Goal: Download file/media

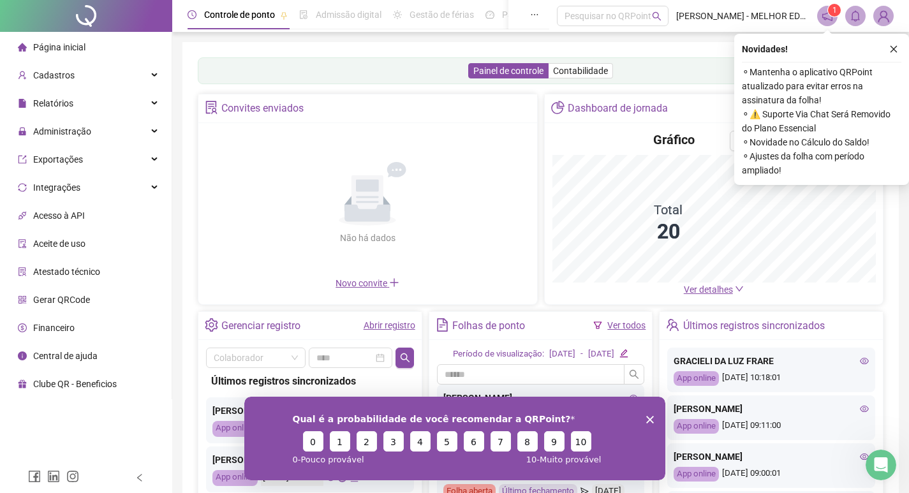
click at [898, 44] on button "button" at bounding box center [893, 48] width 15 height 15
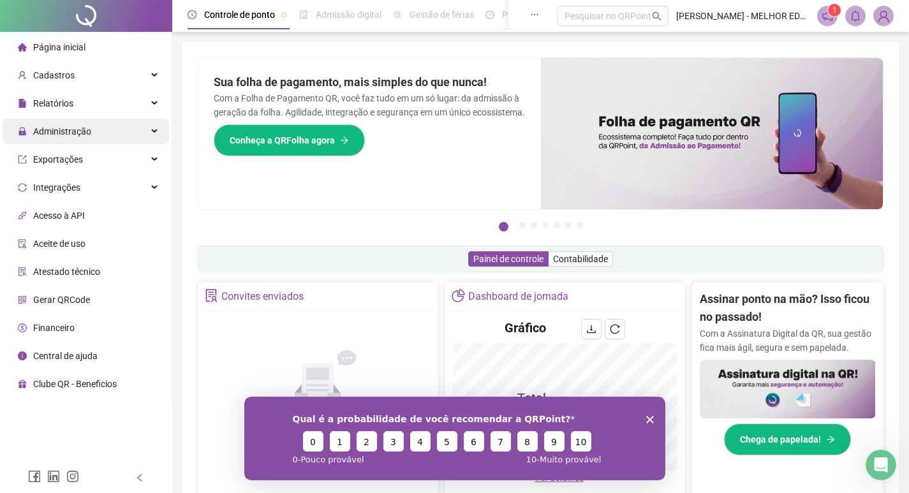
click at [142, 121] on div "Administração" at bounding box center [86, 132] width 167 height 26
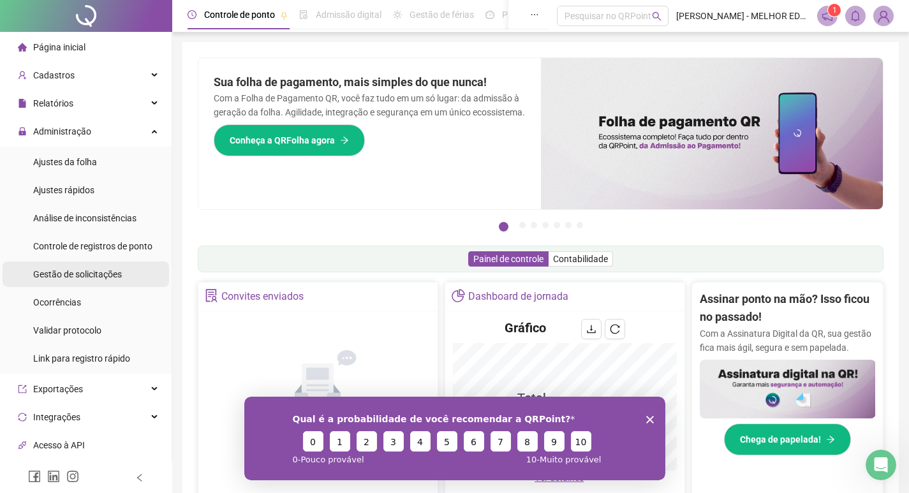
click at [78, 269] on span "Gestão de solicitações" at bounding box center [77, 274] width 89 height 10
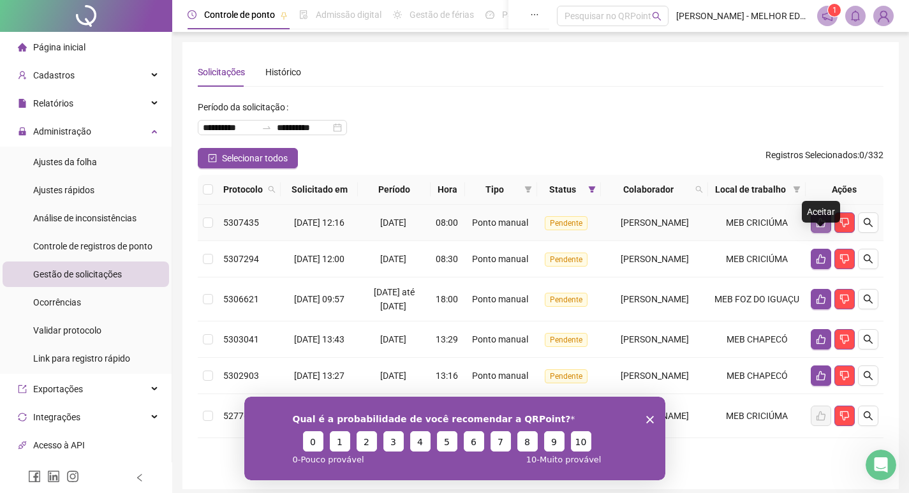
click at [817, 228] on icon "like" at bounding box center [821, 223] width 10 height 10
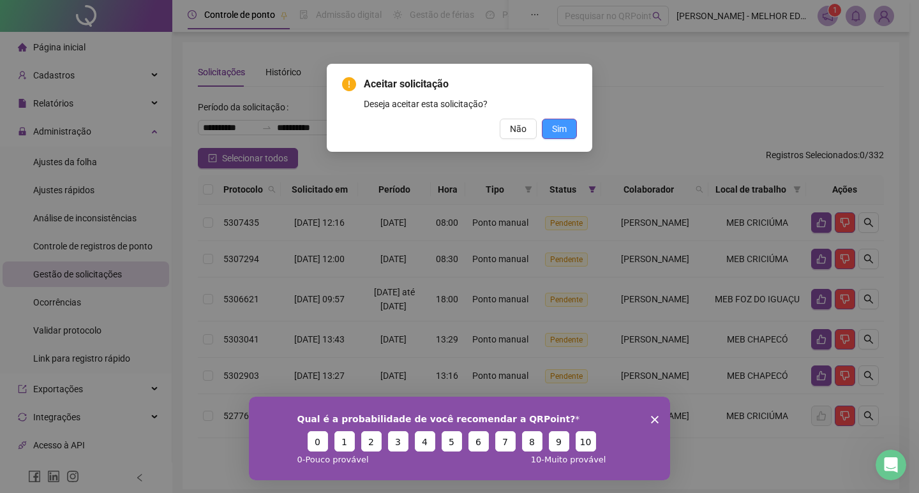
click at [550, 128] on button "Sim" at bounding box center [559, 129] width 35 height 20
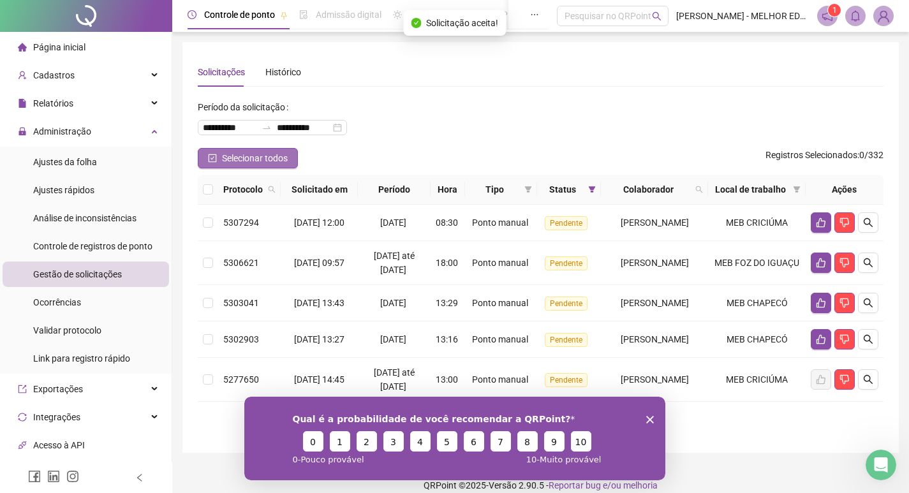
click at [240, 161] on span "Selecionar todos" at bounding box center [255, 158] width 66 height 14
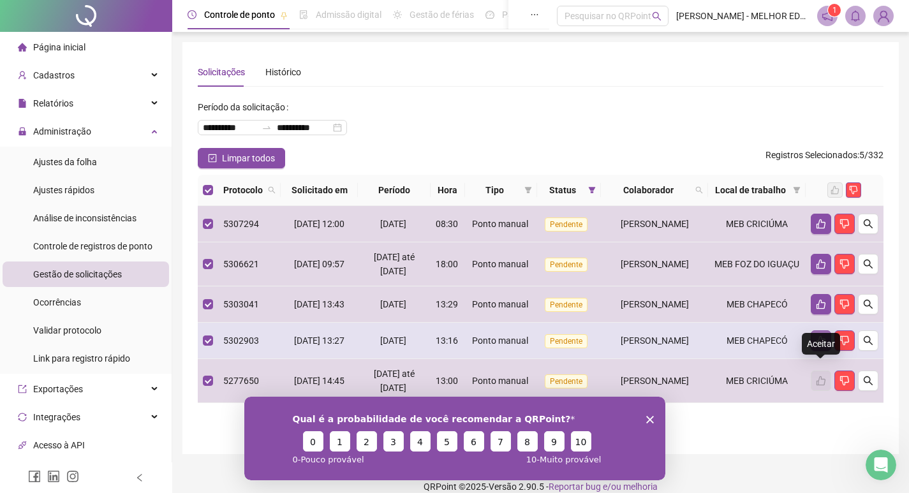
click at [822, 351] on button "button" at bounding box center [821, 341] width 20 height 20
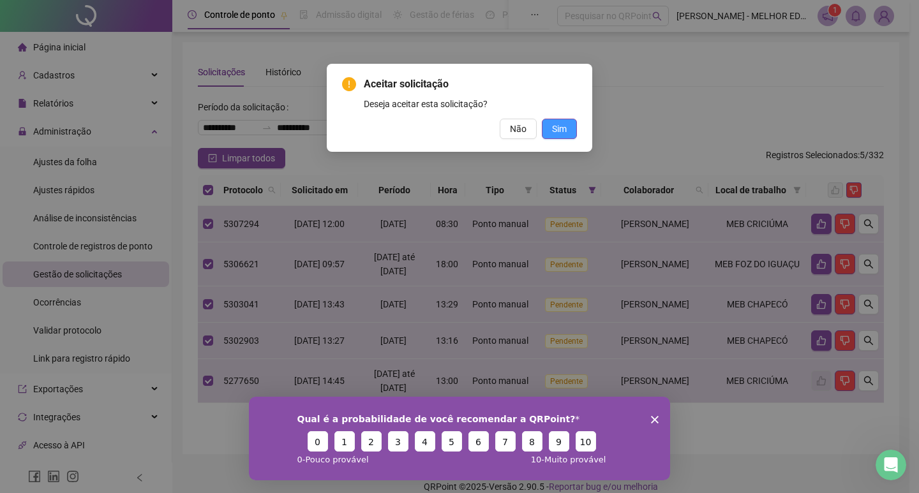
click at [563, 126] on span "Sim" at bounding box center [559, 129] width 15 height 14
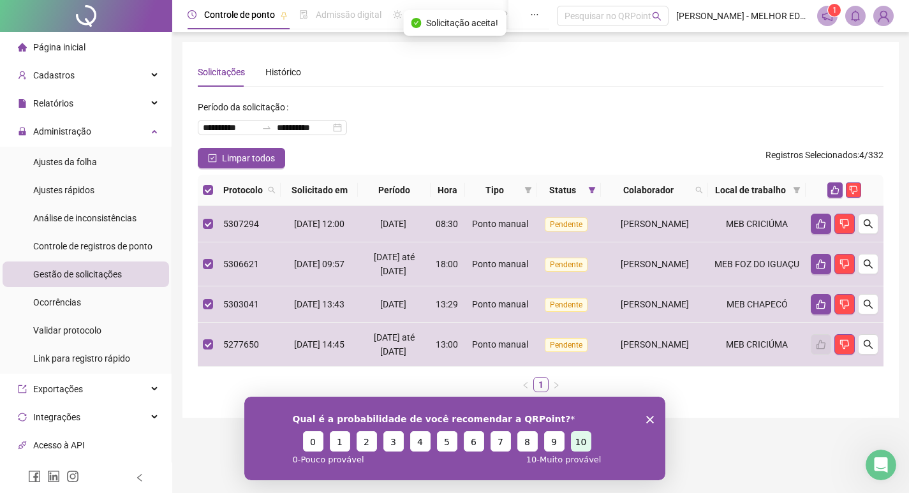
click at [579, 443] on button "10" at bounding box center [580, 441] width 20 height 20
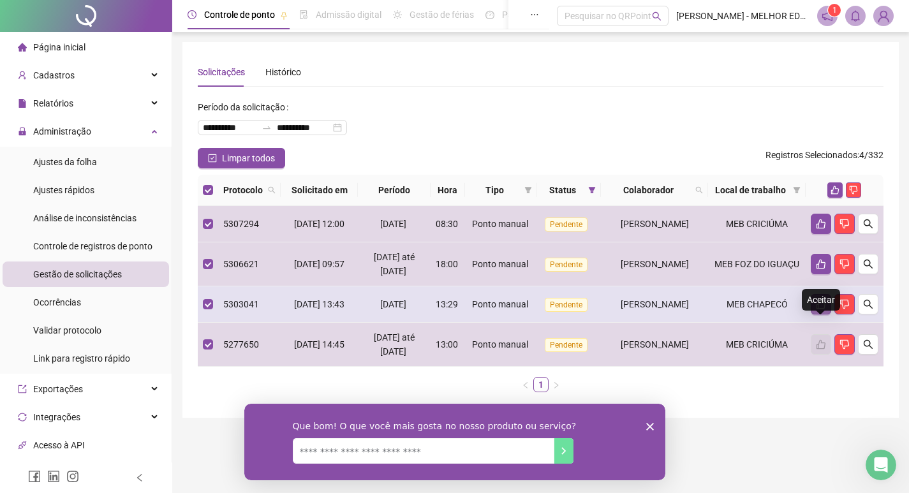
click at [825, 309] on icon "like" at bounding box center [821, 305] width 9 height 10
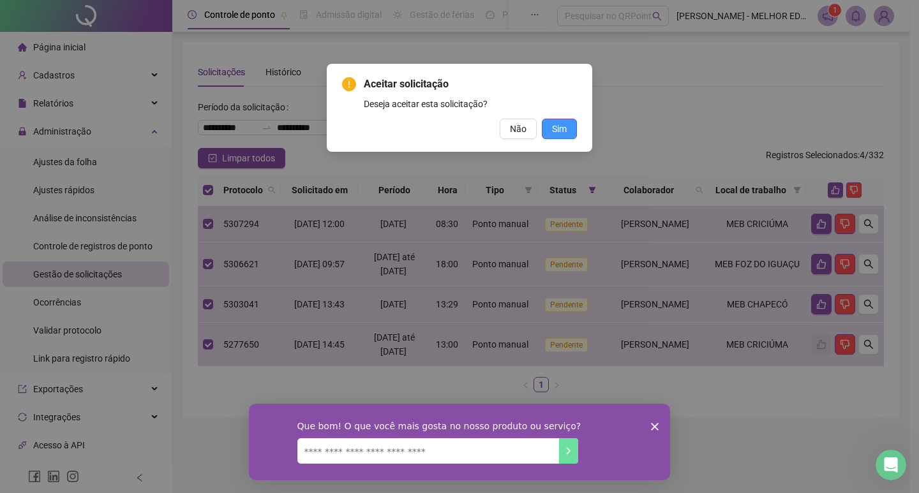
click at [558, 121] on button "Sim" at bounding box center [559, 129] width 35 height 20
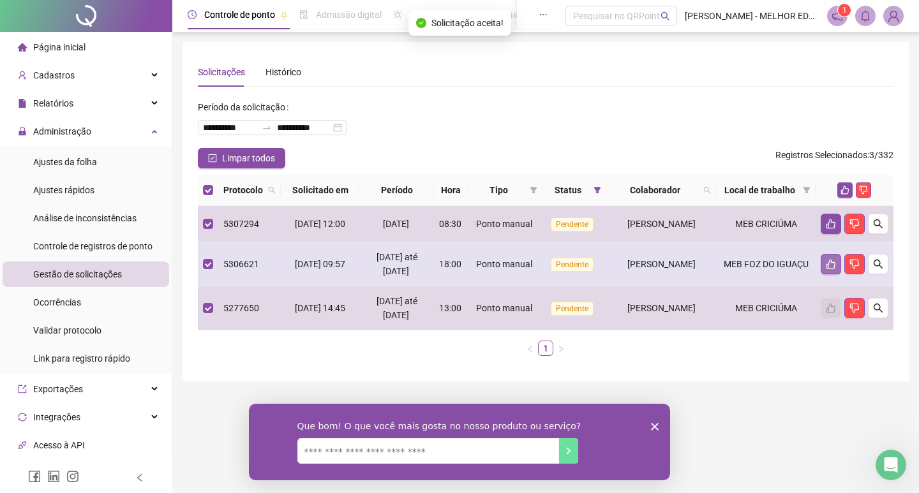
click at [826, 269] on icon "like" at bounding box center [831, 264] width 10 height 10
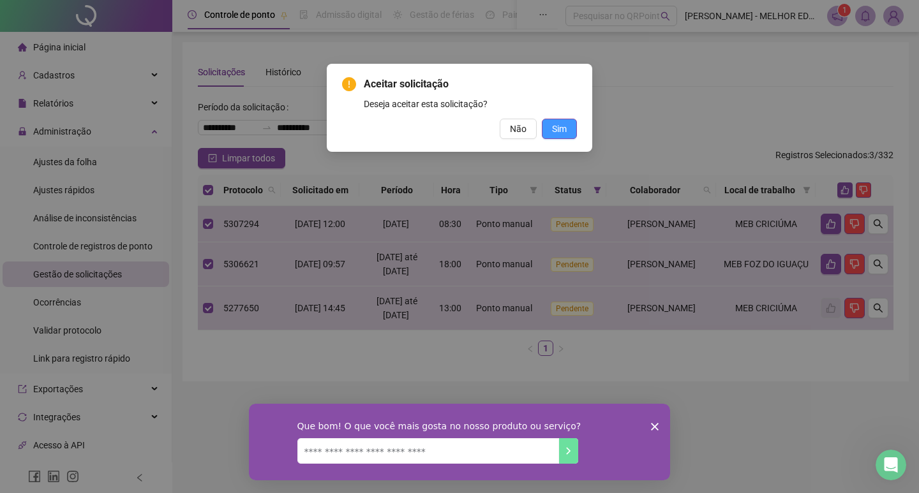
click at [573, 132] on button "Sim" at bounding box center [559, 129] width 35 height 20
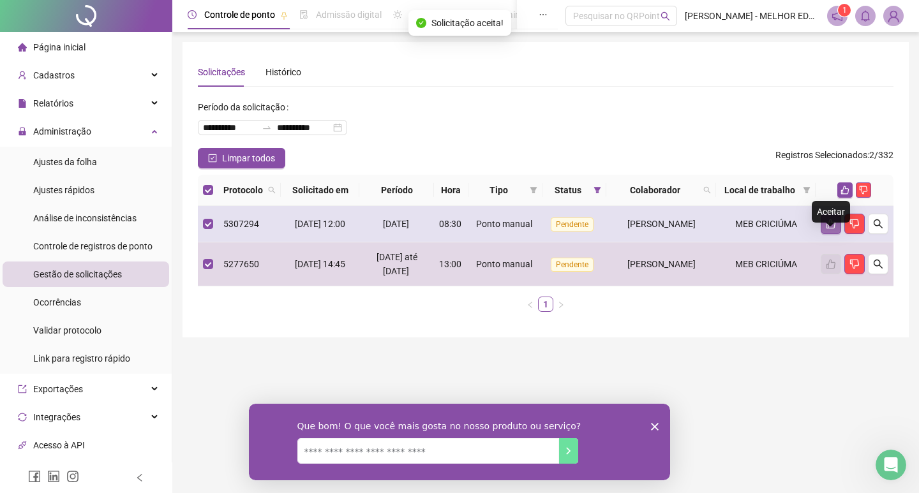
click at [832, 229] on icon "like" at bounding box center [831, 224] width 10 height 10
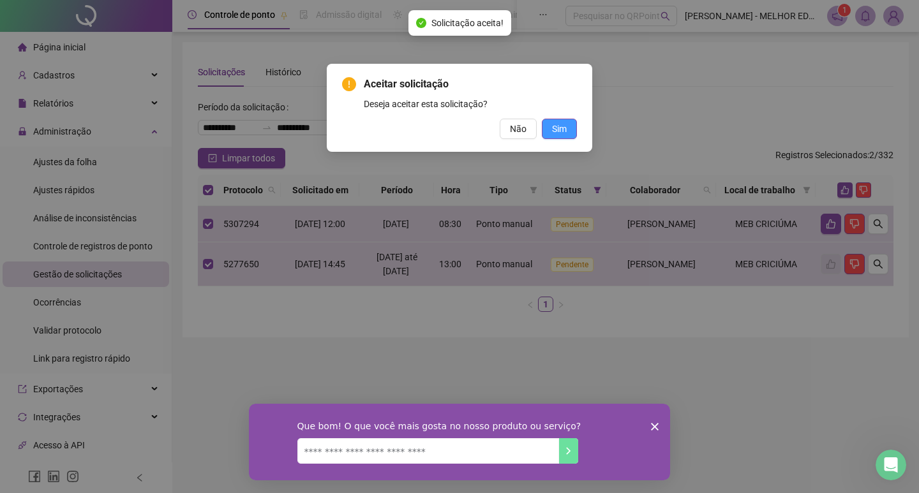
click at [558, 130] on span "Sim" at bounding box center [559, 129] width 15 height 14
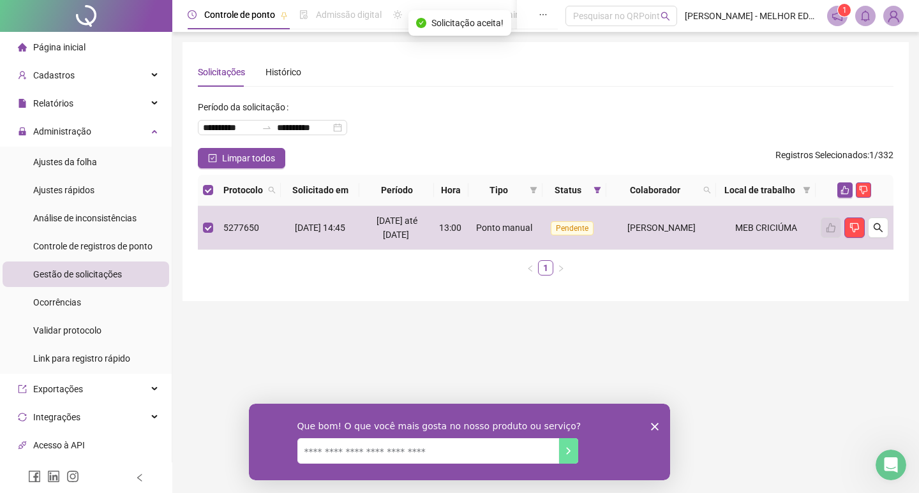
click at [726, 301] on div "**********" at bounding box center [545, 171] width 726 height 259
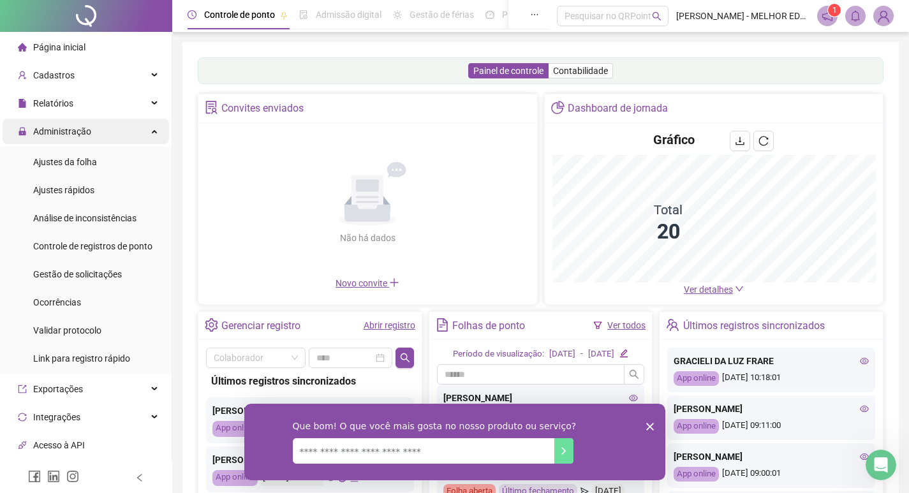
click at [108, 138] on div "Administração" at bounding box center [86, 132] width 167 height 26
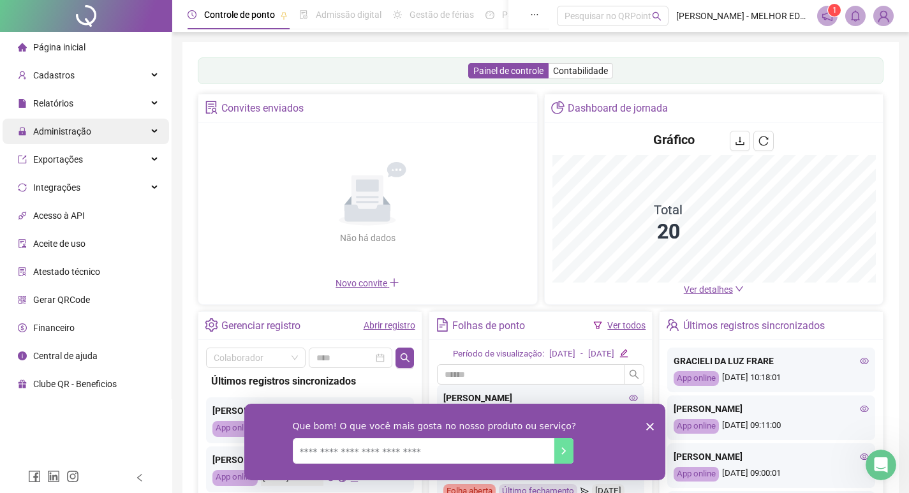
click at [108, 138] on div "Administração" at bounding box center [86, 132] width 167 height 26
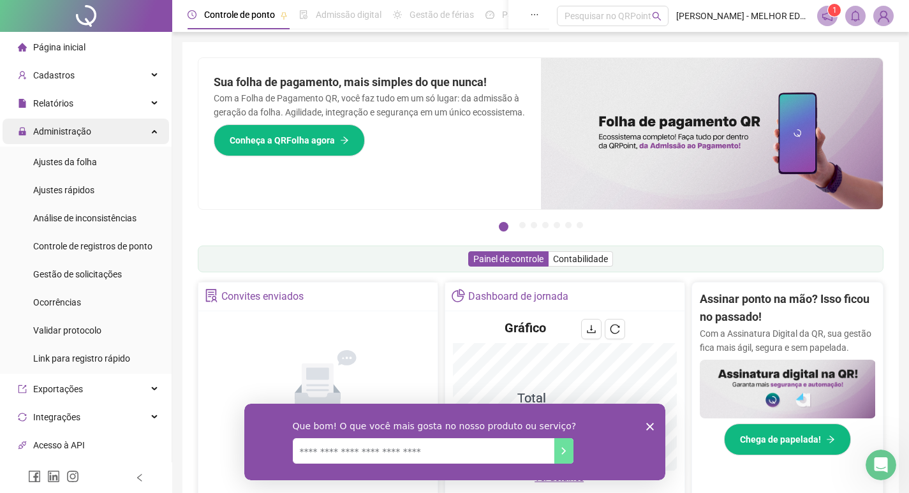
click at [101, 139] on div "Administração" at bounding box center [86, 132] width 167 height 26
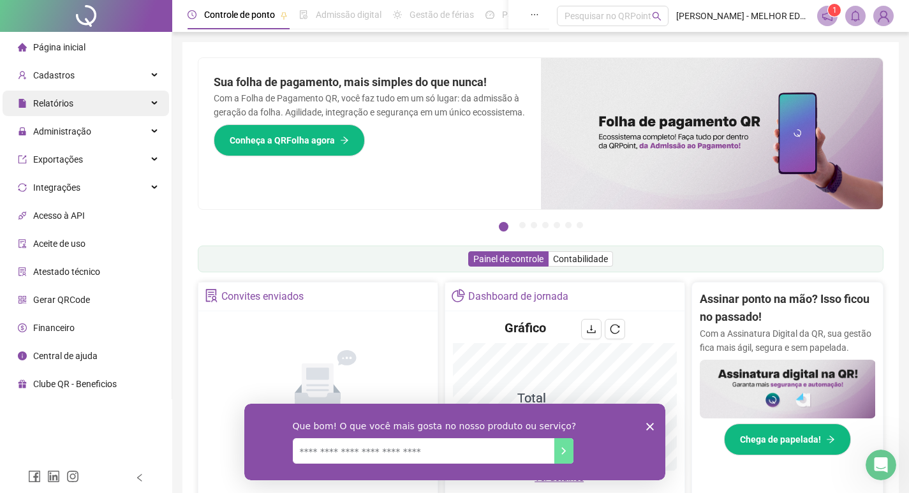
click at [106, 101] on div "Relatórios" at bounding box center [86, 104] width 167 height 26
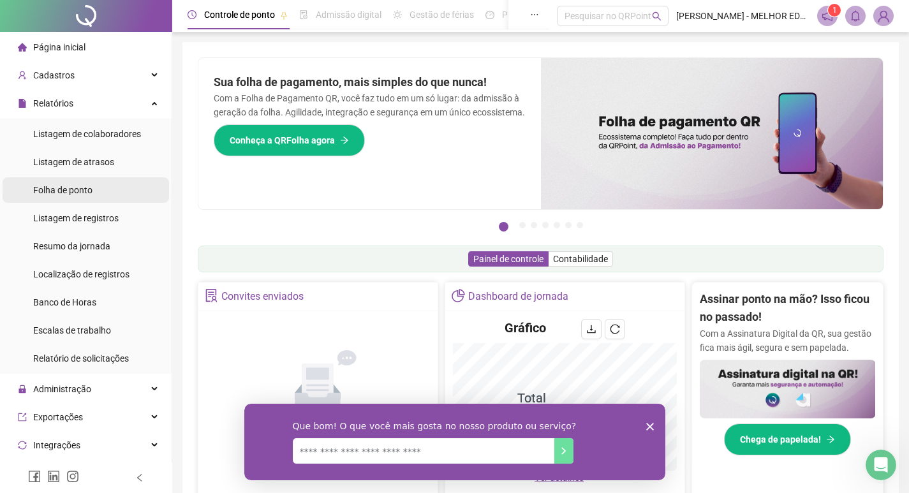
click at [93, 201] on div "Folha de ponto" at bounding box center [62, 190] width 59 height 26
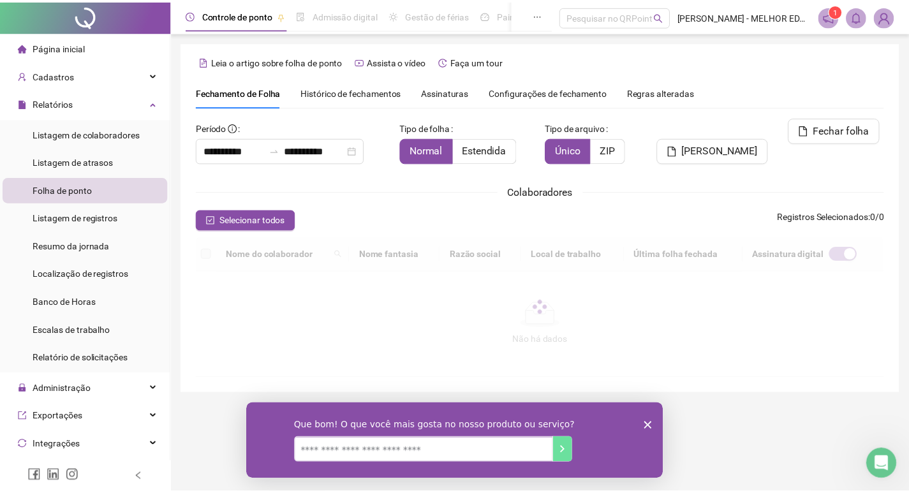
scroll to position [15, 0]
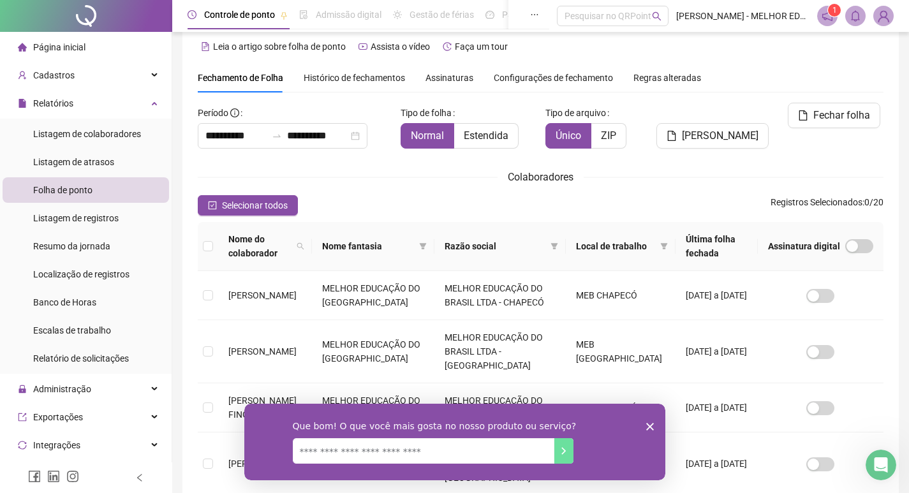
click at [650, 424] on polygon "Encerrar pesquisa" at bounding box center [650, 426] width 8 height 8
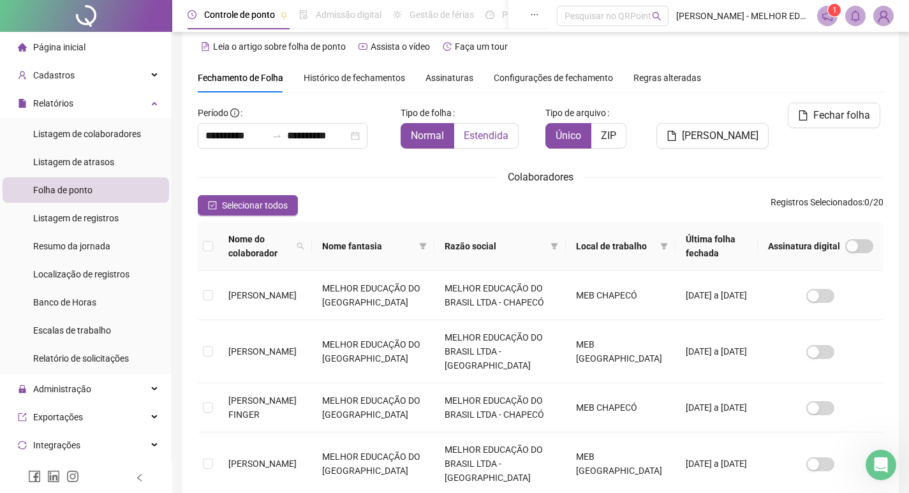
click at [486, 132] on span "Estendida" at bounding box center [486, 136] width 45 height 12
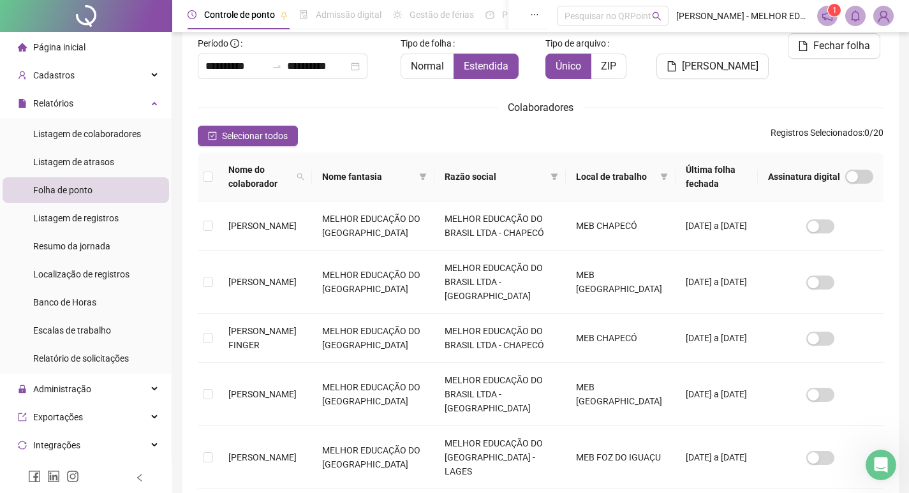
scroll to position [110, 0]
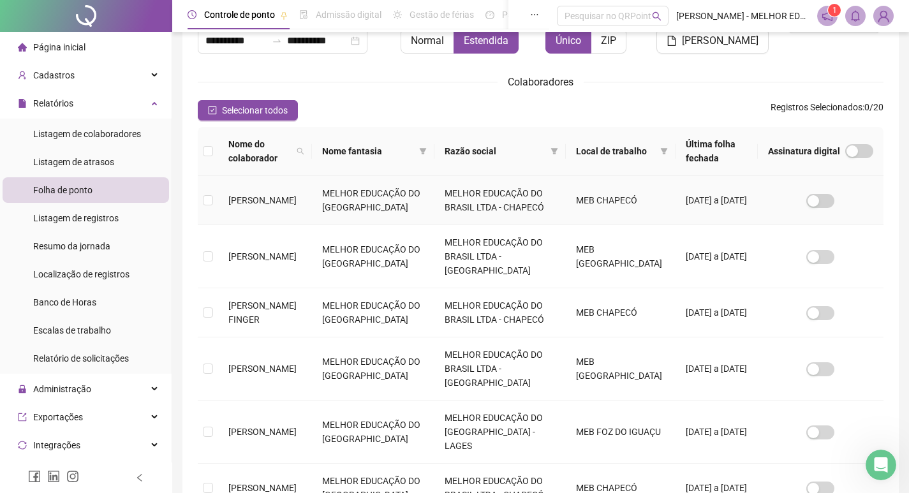
drag, startPoint x: 276, startPoint y: 205, endPoint x: 286, endPoint y: 206, distance: 10.2
click at [277, 207] on td "[PERSON_NAME]" at bounding box center [265, 200] width 94 height 49
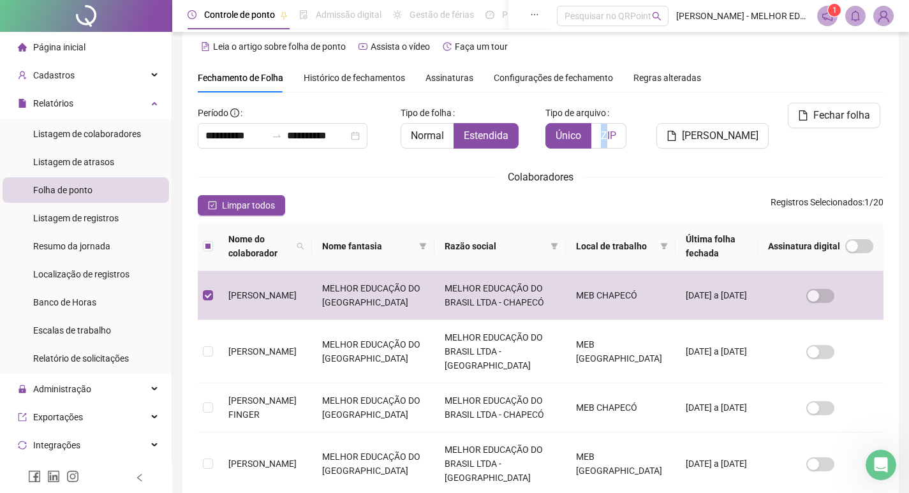
click at [605, 138] on span "ZIP" at bounding box center [608, 136] width 15 height 12
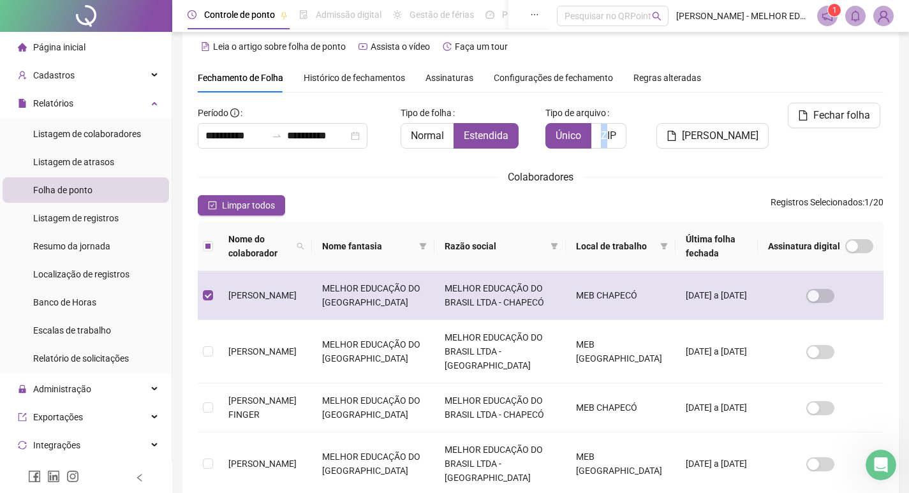
drag, startPoint x: 218, startPoint y: 301, endPoint x: 223, endPoint y: 307, distance: 7.3
click at [223, 306] on td "[PERSON_NAME]" at bounding box center [265, 295] width 94 height 49
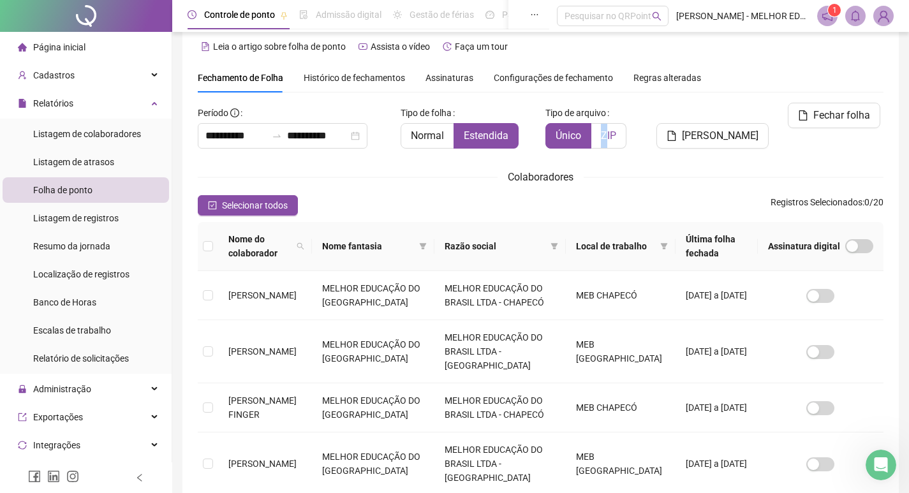
click at [612, 134] on span "ZIP" at bounding box center [608, 136] width 15 height 12
click at [604, 142] on label "ZIP" at bounding box center [608, 136] width 35 height 26
click at [714, 128] on span "[PERSON_NAME]" at bounding box center [720, 135] width 77 height 15
click at [225, 199] on span "Selecionar todos" at bounding box center [255, 205] width 66 height 14
click at [226, 200] on span "Selecionar todos" at bounding box center [255, 205] width 66 height 14
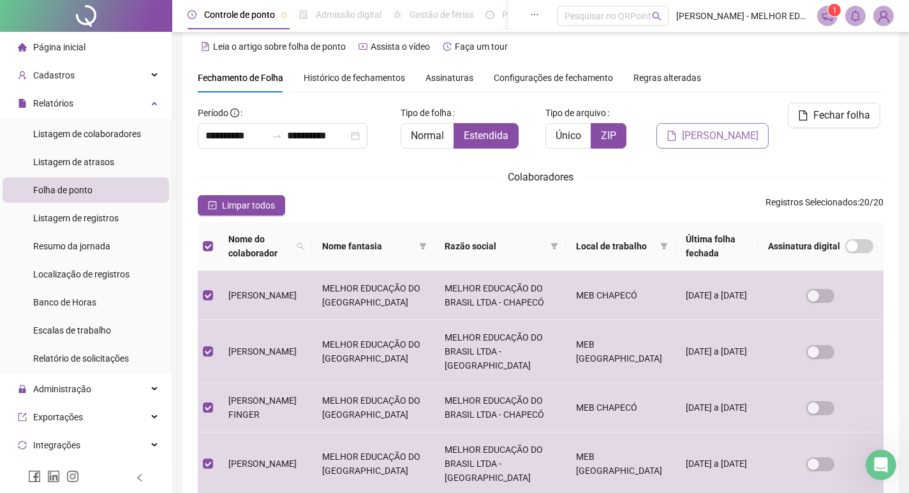
click at [706, 128] on span "[PERSON_NAME]" at bounding box center [720, 135] width 77 height 15
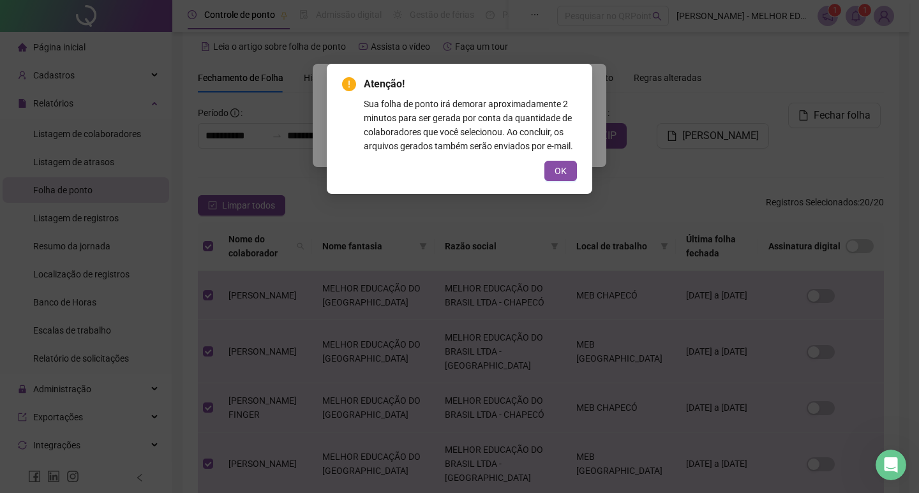
click at [570, 172] on button "OK" at bounding box center [560, 171] width 33 height 20
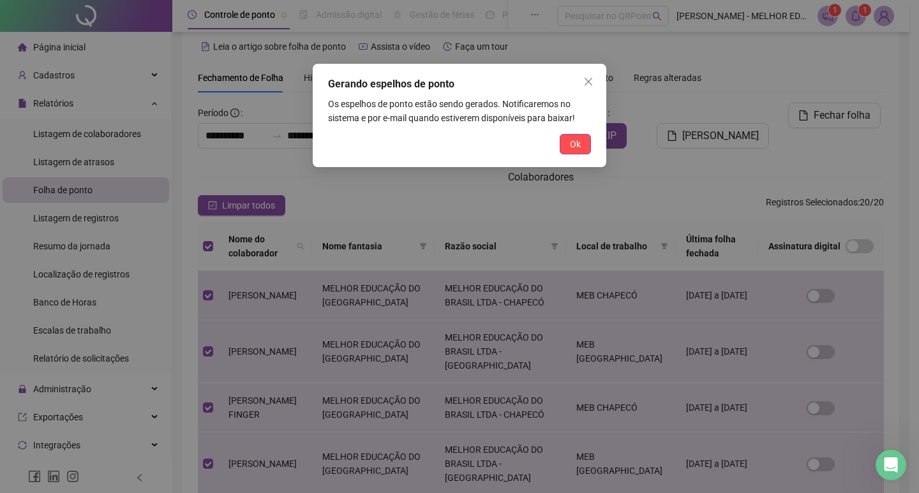
click at [565, 144] on button "Ok" at bounding box center [575, 144] width 31 height 20
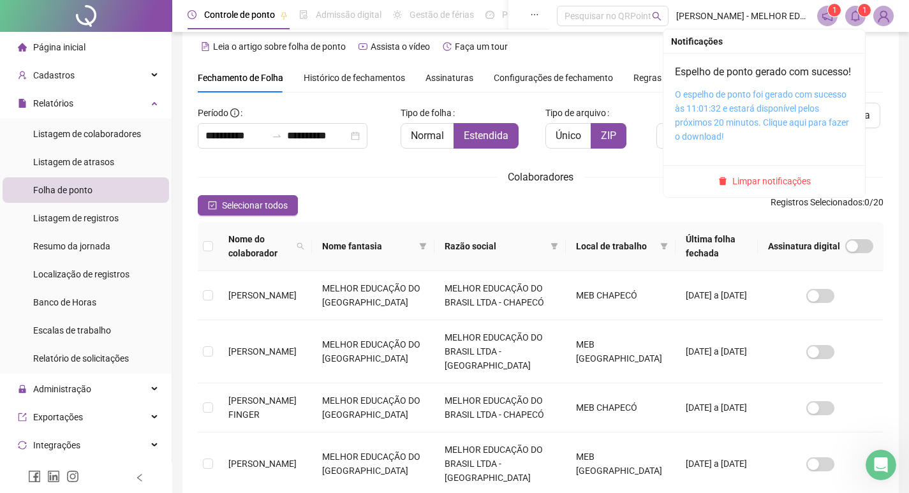
click at [748, 115] on link "O espelho de ponto foi gerado com sucesso às 11:01:32 e estará disponível pelos…" at bounding box center [762, 115] width 174 height 52
